Goal: Task Accomplishment & Management: Manage account settings

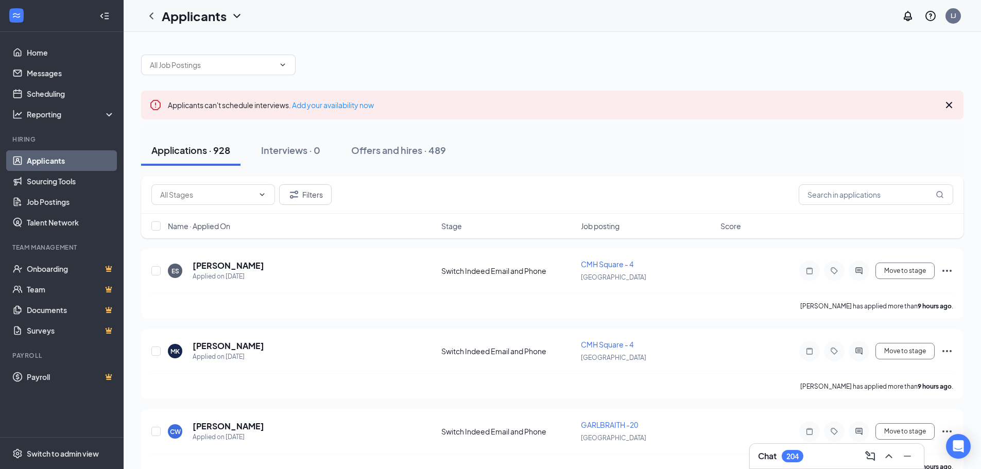
click at [251, 45] on div at bounding box center [552, 59] width 823 height 31
click at [270, 64] on input "text" at bounding box center [212, 64] width 125 height 11
click at [250, 90] on div "[PERSON_NAME] AVE -19 ([GEOGRAPHIC_DATA])" at bounding box center [218, 94] width 138 height 23
type input "[PERSON_NAME] AVE -19 ([GEOGRAPHIC_DATA])"
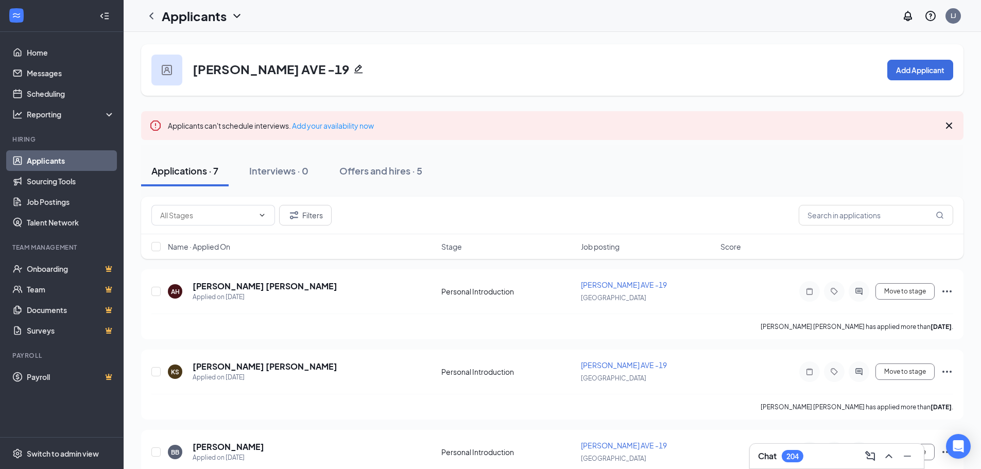
click at [521, 161] on div "Applications · 7 Interviews · 0 Offers and hires · 5" at bounding box center [552, 171] width 823 height 31
click at [417, 169] on div "Offers and hires · 5" at bounding box center [380, 170] width 83 height 13
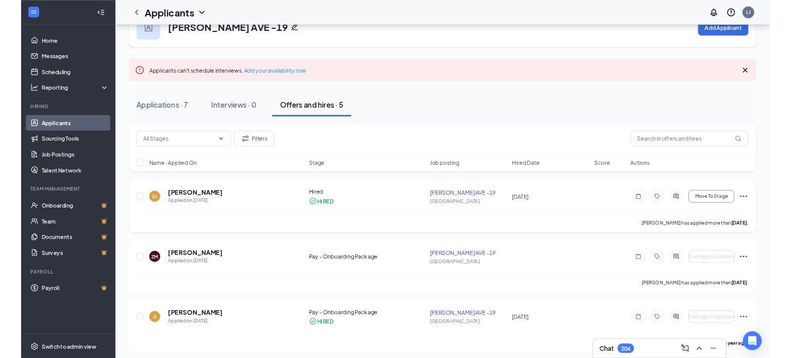
scroll to position [52, 0]
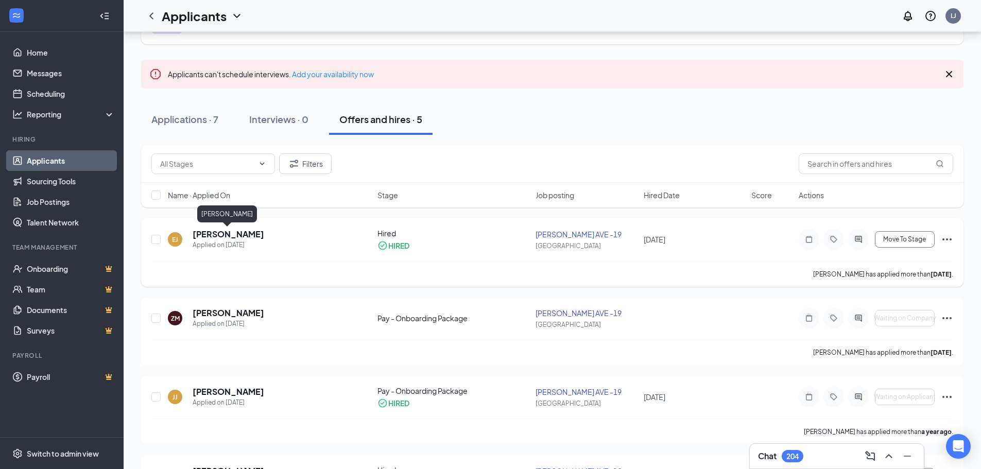
click at [242, 234] on h5 "[PERSON_NAME]" at bounding box center [229, 234] width 72 height 11
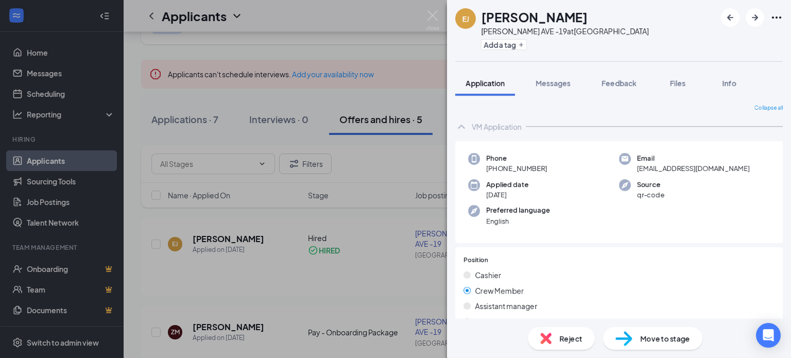
drag, startPoint x: 581, startPoint y: 18, endPoint x: 480, endPoint y: 20, distance: 101.0
click at [480, 20] on div "[PERSON_NAME] [PERSON_NAME] AVE -19 at [GEOGRAPHIC_DATA] Add a tag" at bounding box center [619, 30] width 344 height 61
copy h1 "[PERSON_NAME]"
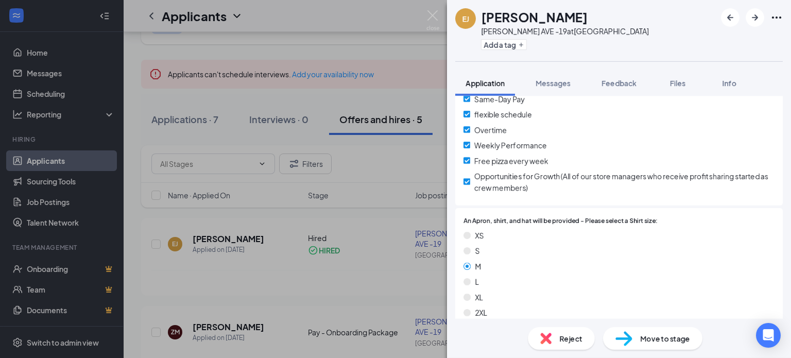
scroll to position [1051, 0]
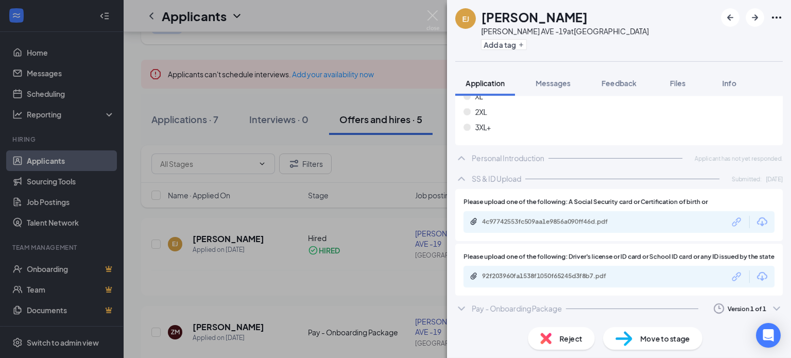
drag, startPoint x: 517, startPoint y: 310, endPoint x: 528, endPoint y: 302, distance: 13.6
click at [517, 310] on div "Pay - Onboarding Package" at bounding box center [517, 308] width 90 height 10
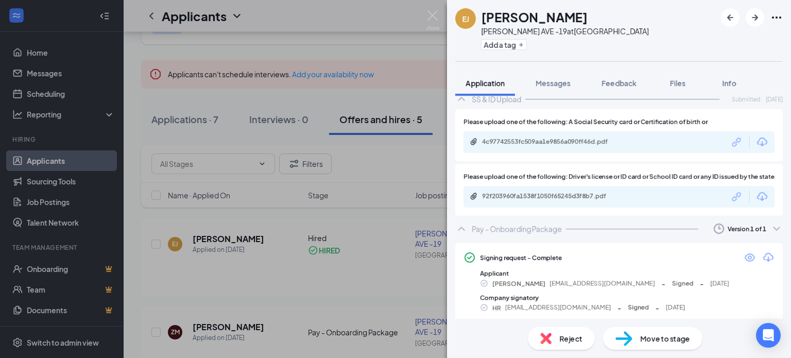
scroll to position [1123, 0]
click at [745, 261] on icon "Eye" at bounding box center [750, 256] width 10 height 8
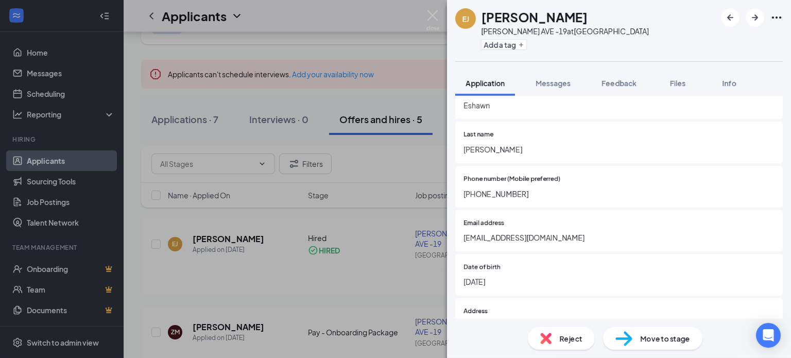
scroll to position [350, 0]
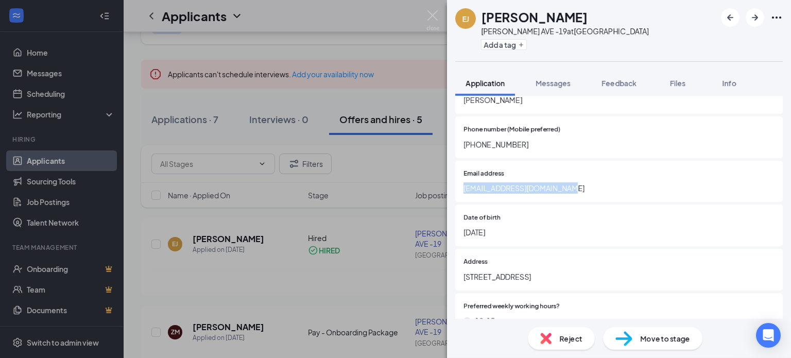
drag, startPoint x: 555, startPoint y: 186, endPoint x: 443, endPoint y: 189, distance: 112.3
click at [443, 189] on div "[PERSON_NAME][GEOGRAPHIC_DATA][PERSON_NAME] -19 at [GEOGRAPHIC_DATA] Add a tag …" at bounding box center [395, 179] width 791 height 358
copy span "[EMAIL_ADDRESS][DOMAIN_NAME]"
drag, startPoint x: 478, startPoint y: 144, endPoint x: 461, endPoint y: 144, distance: 17.0
click at [461, 144] on div "Phone number (Mobile preferred) [PHONE_NUMBER]" at bounding box center [619, 137] width 328 height 42
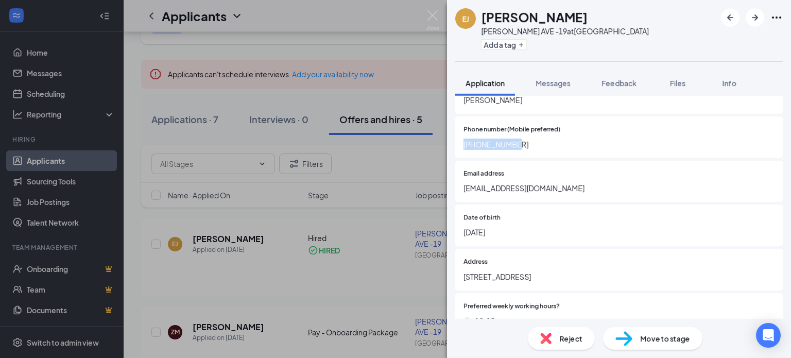
copy span "[PHONE_NUMBER]"
click at [559, 199] on div "Email address [EMAIL_ADDRESS][DOMAIN_NAME]" at bounding box center [619, 182] width 328 height 42
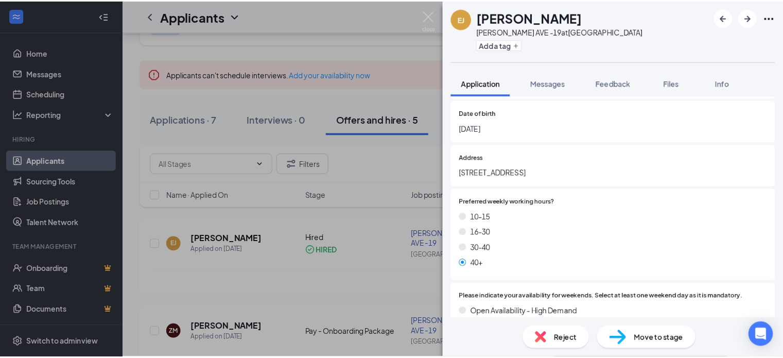
scroll to position [505, 0]
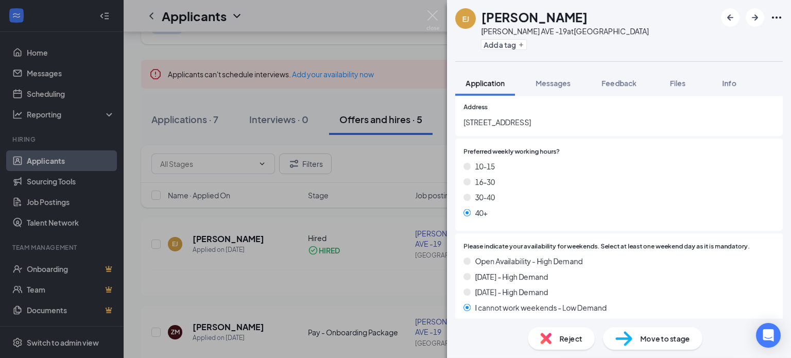
drag, startPoint x: 537, startPoint y: 122, endPoint x: 460, endPoint y: 121, distance: 76.2
click at [460, 121] on div "Address [STREET_ADDRESS]" at bounding box center [619, 115] width 328 height 42
copy span "[STREET_ADDRESS]"
click at [432, 16] on img at bounding box center [432, 20] width 13 height 20
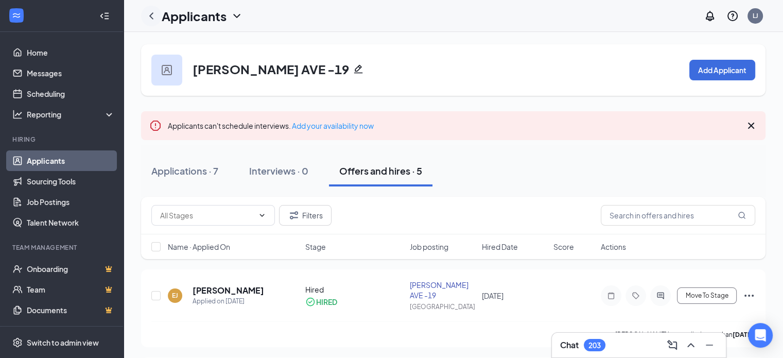
click at [151, 11] on icon "ChevronLeft" at bounding box center [151, 16] width 12 height 12
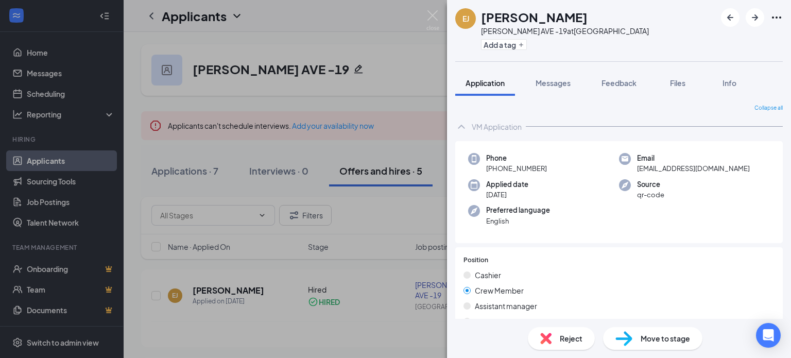
click at [427, 8] on div "[PERSON_NAME][GEOGRAPHIC_DATA][PERSON_NAME] -19 at [GEOGRAPHIC_DATA] Add a tag …" at bounding box center [395, 179] width 791 height 358
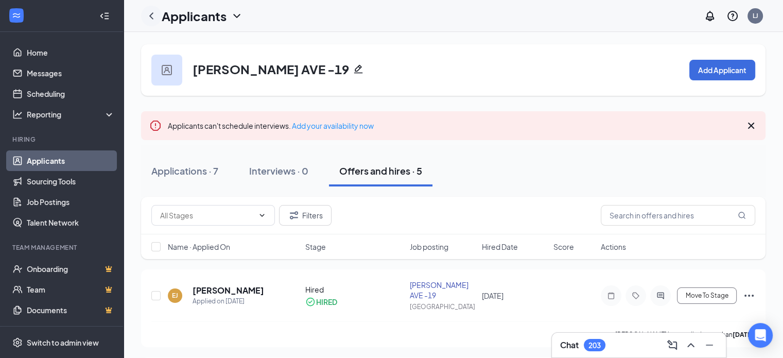
click at [157, 15] on icon "ChevronLeft" at bounding box center [151, 16] width 12 height 12
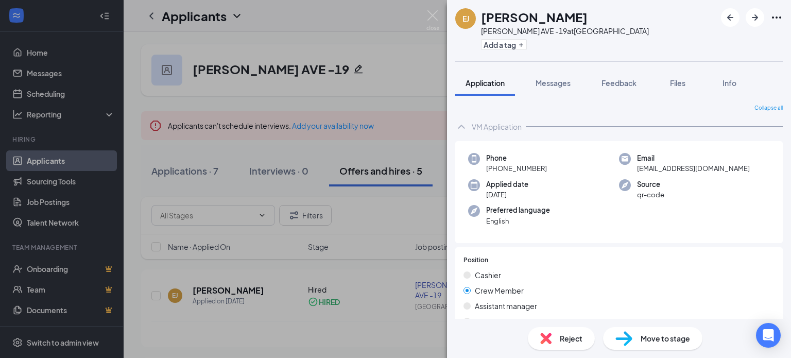
click at [161, 52] on div "[PERSON_NAME][GEOGRAPHIC_DATA][PERSON_NAME] -19 at [GEOGRAPHIC_DATA] Add a tag …" at bounding box center [395, 179] width 791 height 358
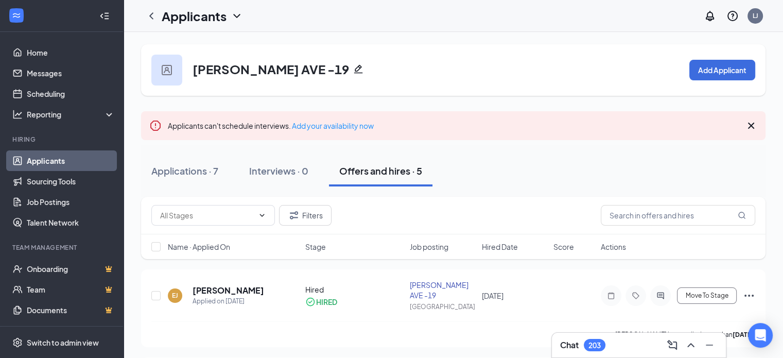
click at [86, 153] on link "Applicants" at bounding box center [71, 160] width 88 height 21
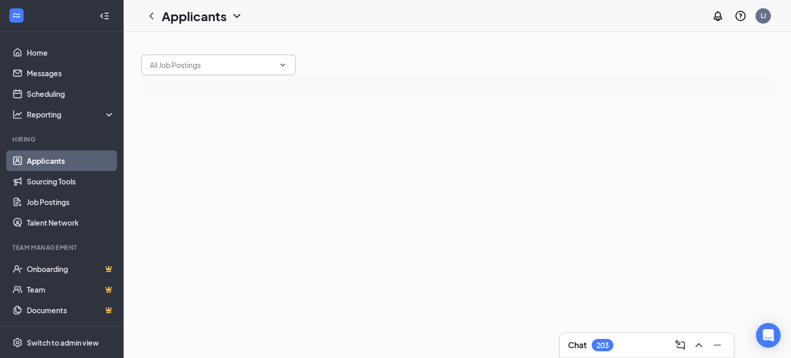
click at [214, 65] on input "text" at bounding box center [212, 64] width 125 height 11
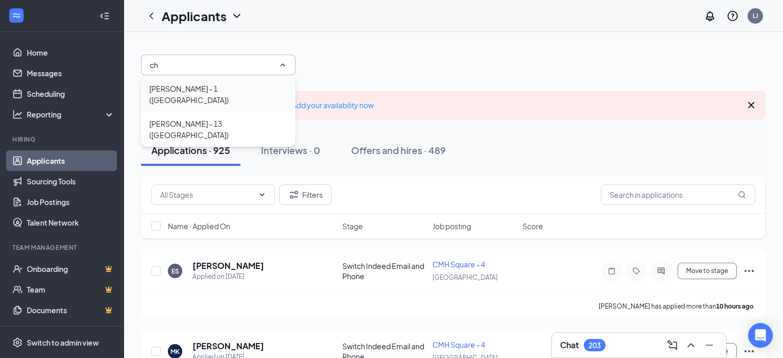
type input "ch"
click at [211, 93] on div "[PERSON_NAME] - 1 ([GEOGRAPHIC_DATA])" at bounding box center [218, 94] width 138 height 23
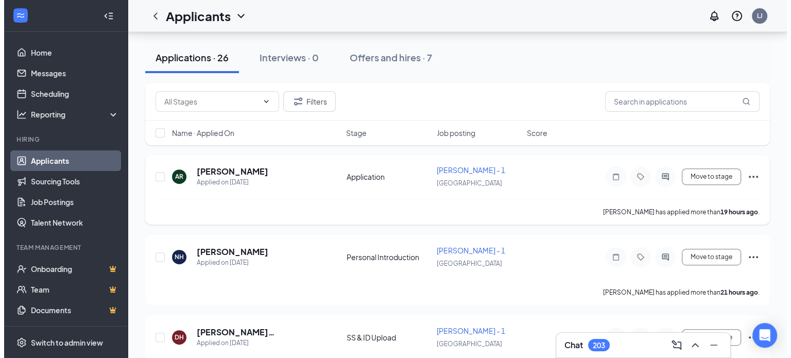
scroll to position [412, 0]
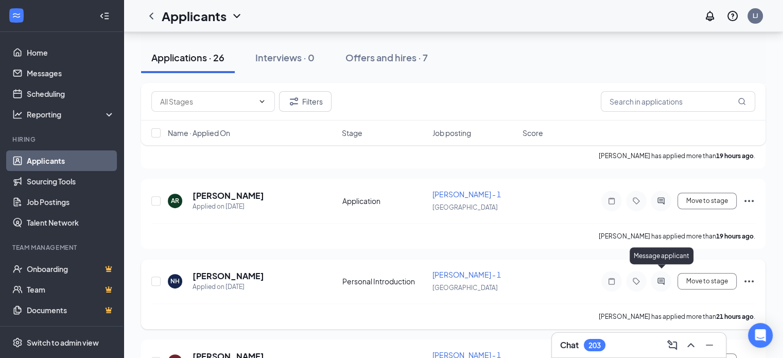
click at [662, 278] on icon "ActiveChat" at bounding box center [661, 281] width 7 height 7
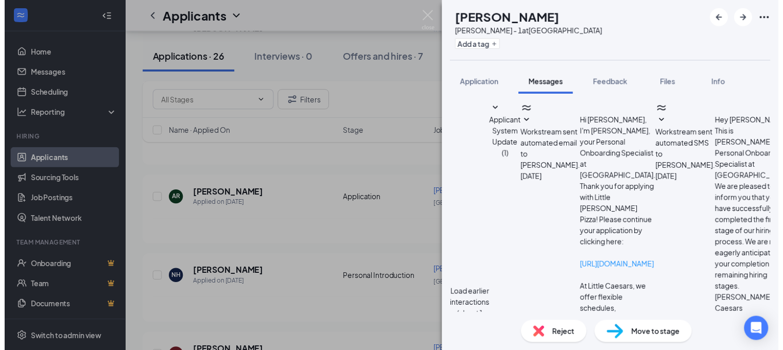
scroll to position [291, 0]
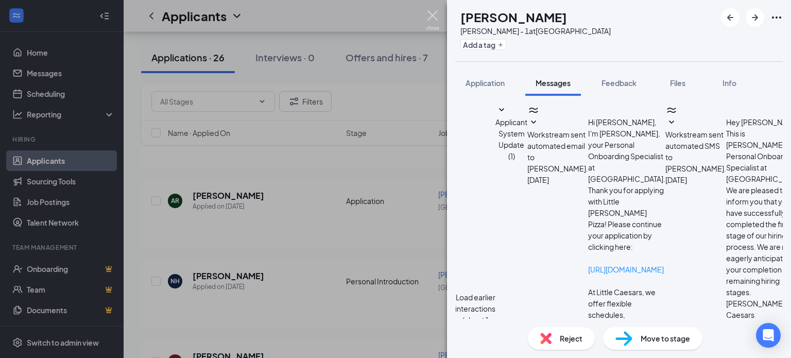
click at [429, 21] on img at bounding box center [432, 20] width 13 height 20
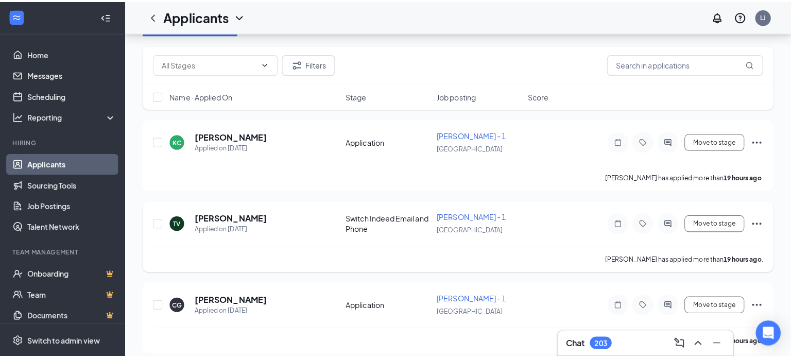
scroll to position [103, 0]
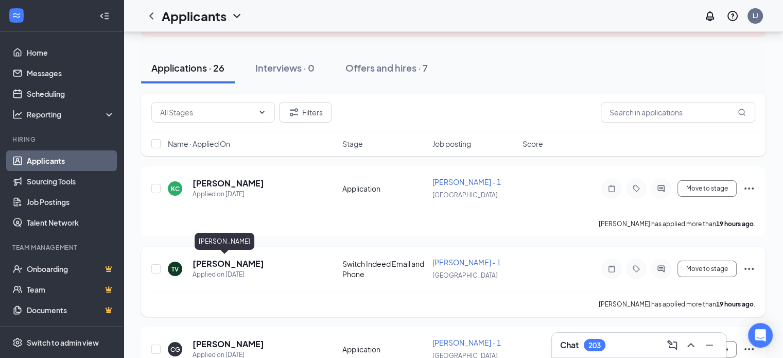
click at [214, 261] on h5 "[PERSON_NAME]" at bounding box center [229, 263] width 72 height 11
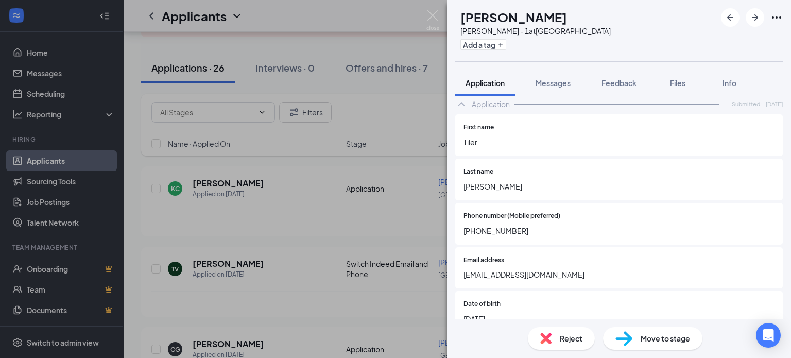
scroll to position [309, 0]
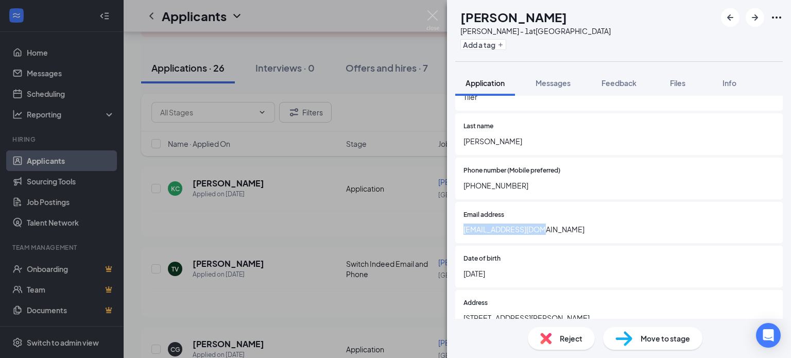
drag, startPoint x: 550, startPoint y: 231, endPoint x: 431, endPoint y: 229, distance: 119.5
click at [431, 229] on div "TV Tiler [PERSON_NAME] [PERSON_NAME] - 1 at [GEOGRAPHIC_DATA] Add a tag Applica…" at bounding box center [395, 179] width 791 height 358
copy span "[EMAIL_ADDRESS][DOMAIN_NAME]"
click at [773, 14] on icon "Ellipses" at bounding box center [776, 17] width 12 height 12
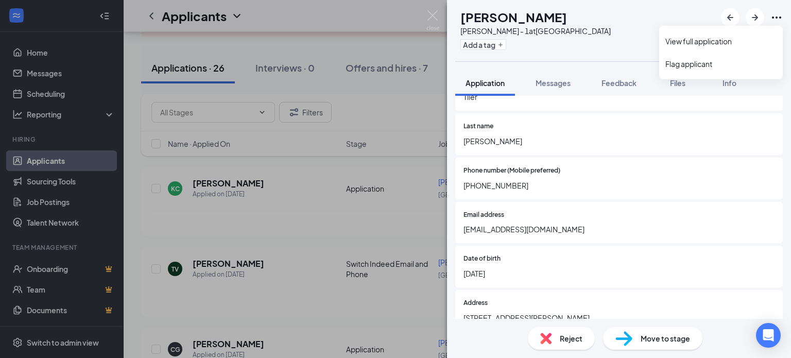
click at [774, 16] on icon "Ellipses" at bounding box center [776, 17] width 9 height 2
click at [740, 36] on link "View full application" at bounding box center [720, 41] width 111 height 10
click at [664, 336] on span "Move to stage" at bounding box center [665, 338] width 49 height 11
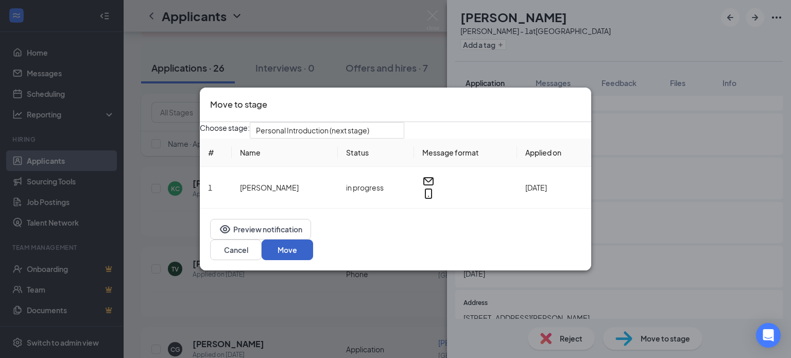
click at [313, 253] on button "Move" at bounding box center [288, 249] width 52 height 21
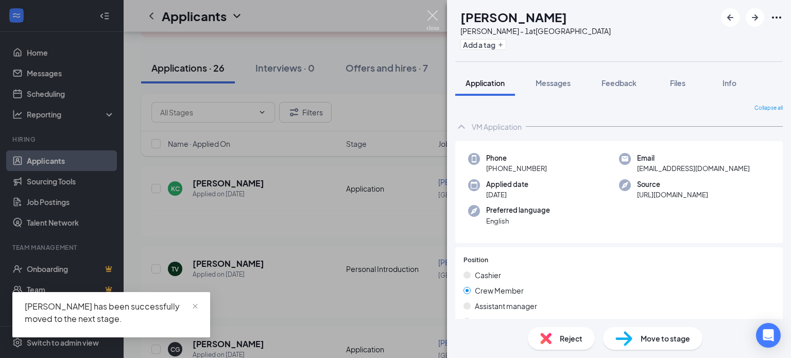
click at [430, 19] on img at bounding box center [432, 20] width 13 height 20
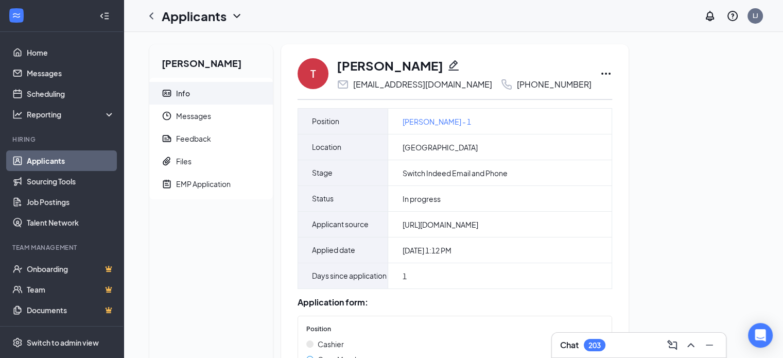
click at [449, 67] on icon "Pencil" at bounding box center [454, 65] width 10 height 10
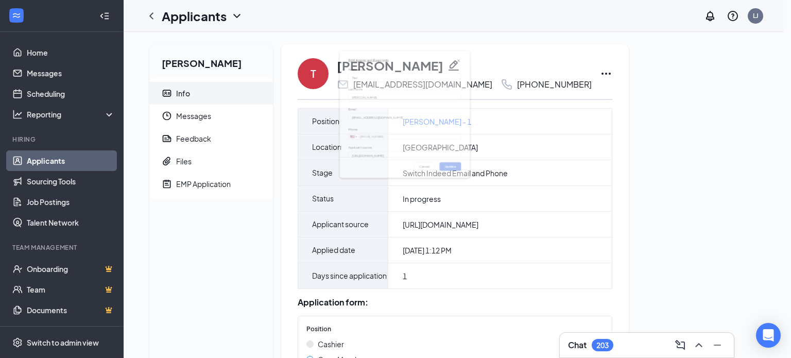
type input "(614) 364-8507"
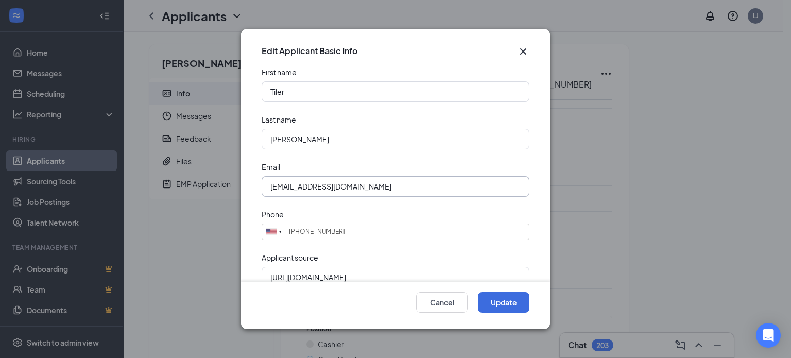
drag, startPoint x: 421, startPoint y: 185, endPoint x: 235, endPoint y: 196, distance: 186.2
click at [235, 196] on div "Edit Applicant Basic Info First name Tiler Last name Vicars Email tilervicars9_…" at bounding box center [395, 179] width 791 height 358
paste input "Liltie513@g"
type input "[EMAIL_ADDRESS][DOMAIN_NAME]"
click at [519, 309] on button "Update" at bounding box center [504, 302] width 52 height 21
